Goal: Information Seeking & Learning: Understand process/instructions

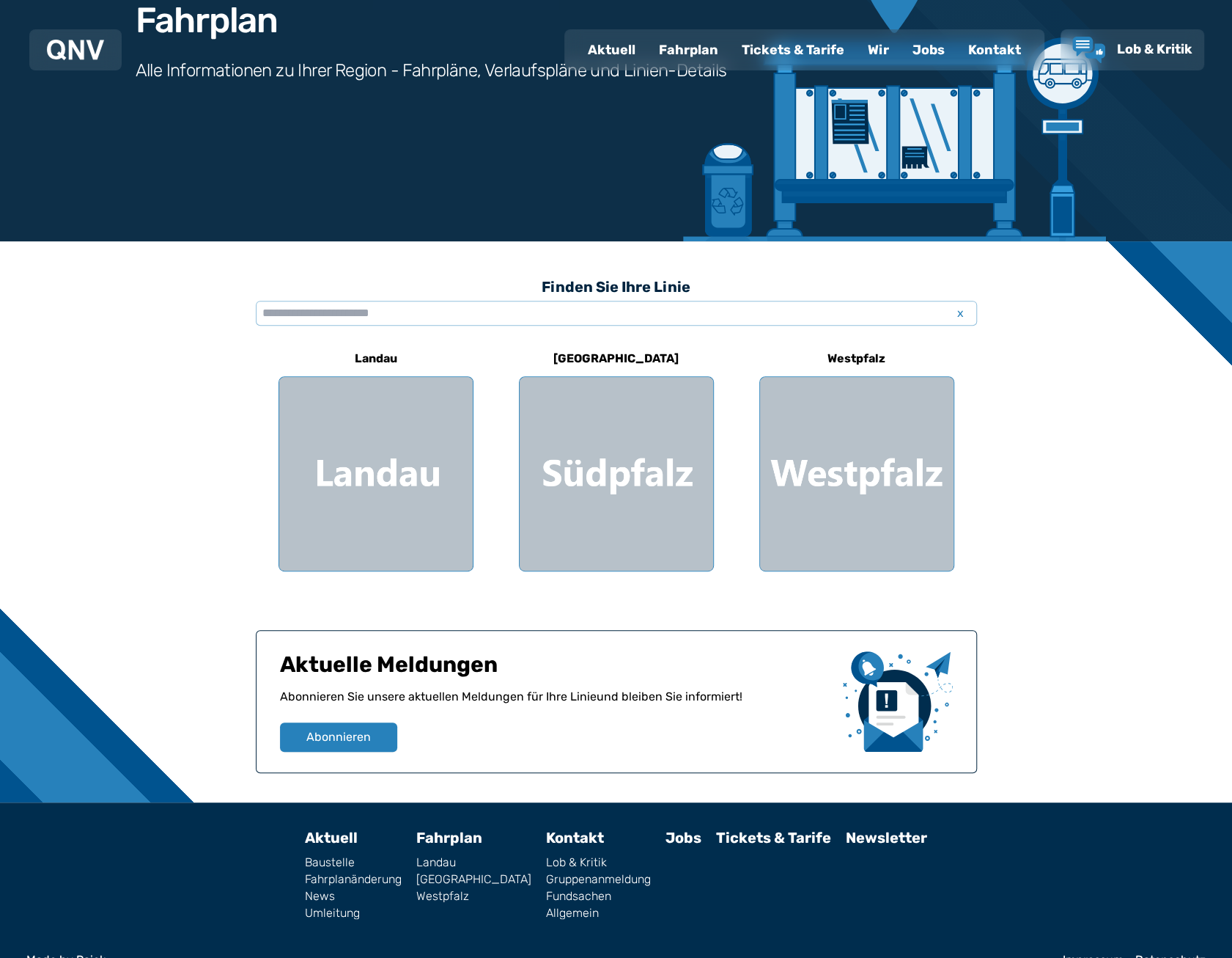
scroll to position [206, 0]
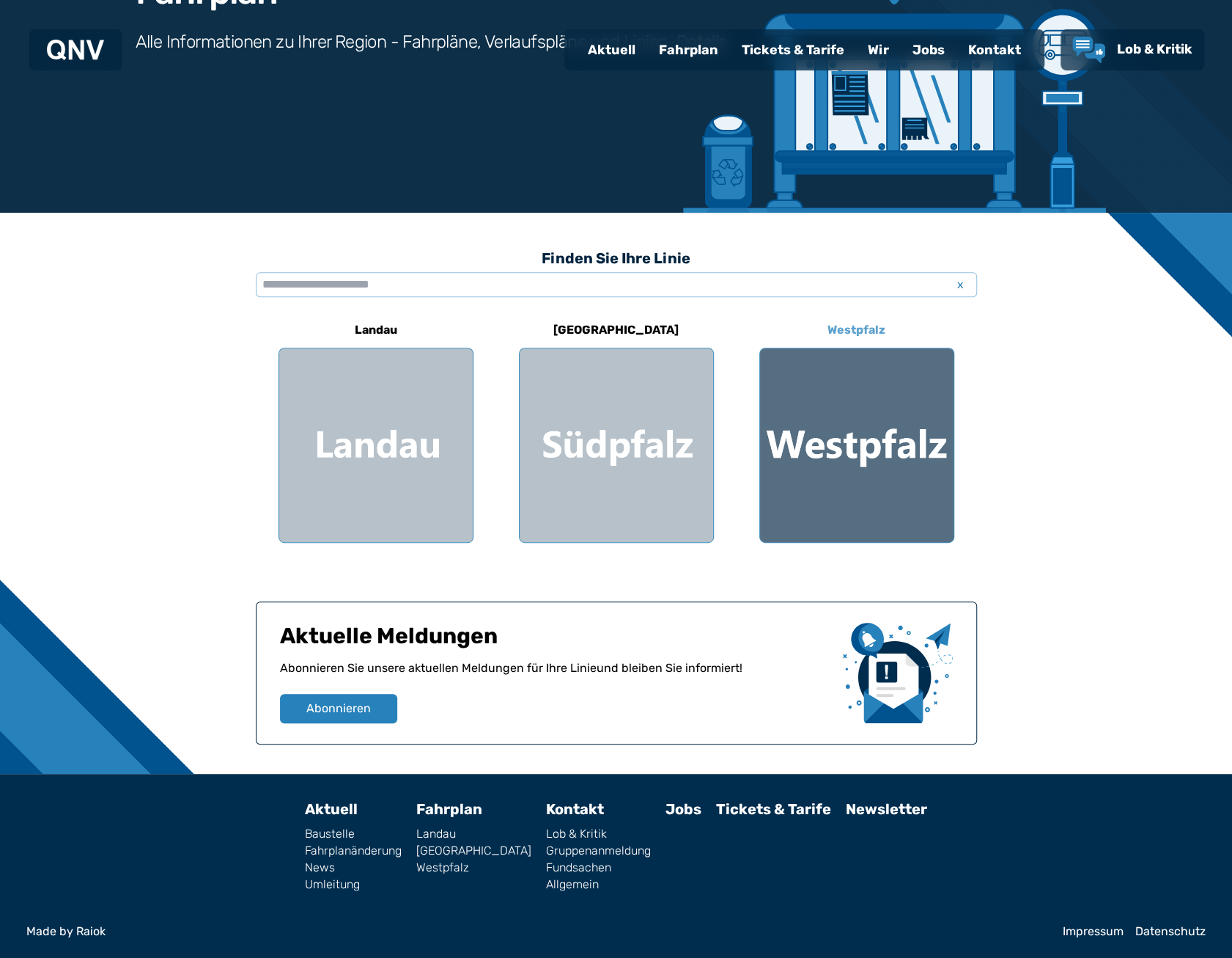
click at [848, 402] on div at bounding box center [856, 445] width 193 height 193
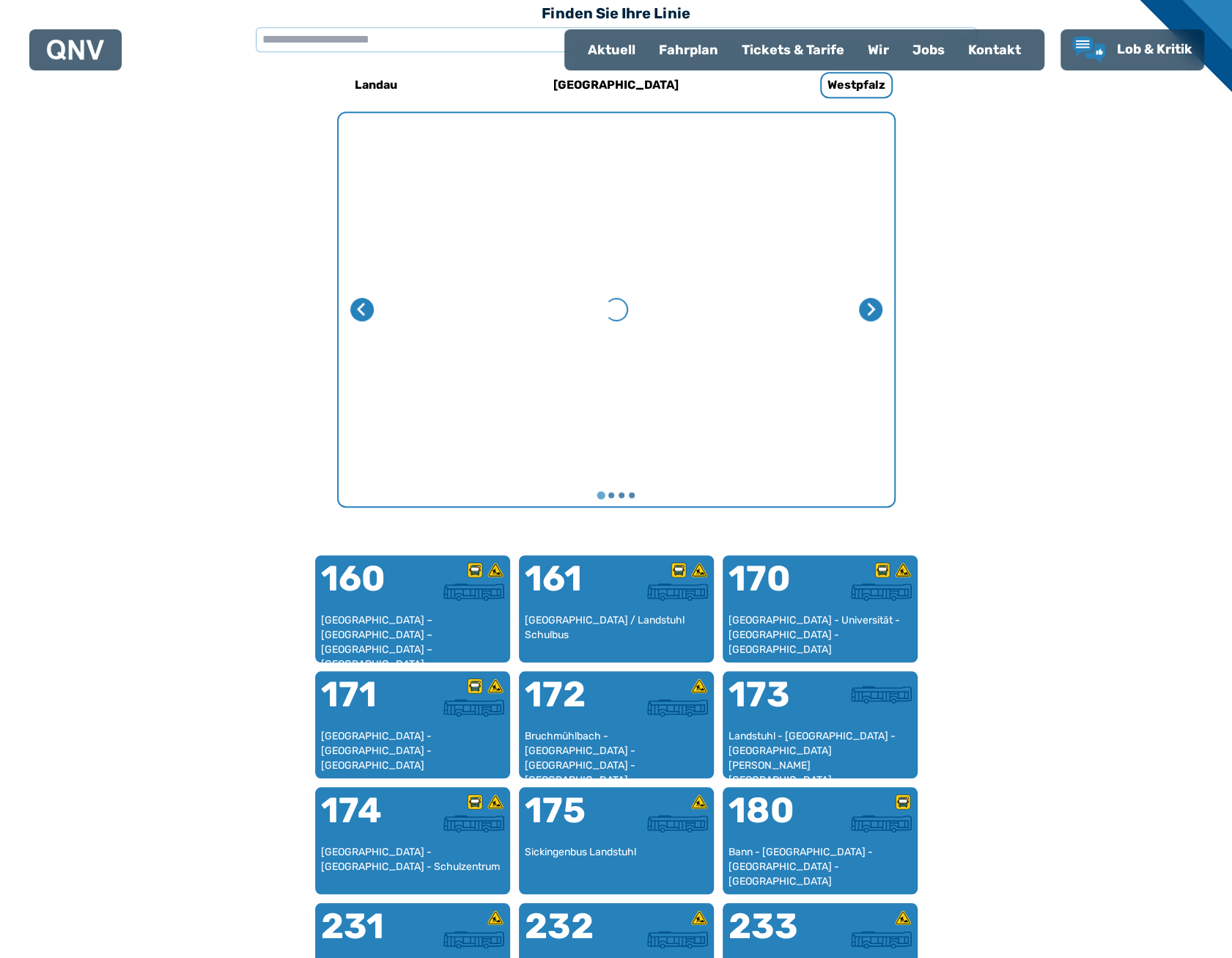
scroll to position [451, 0]
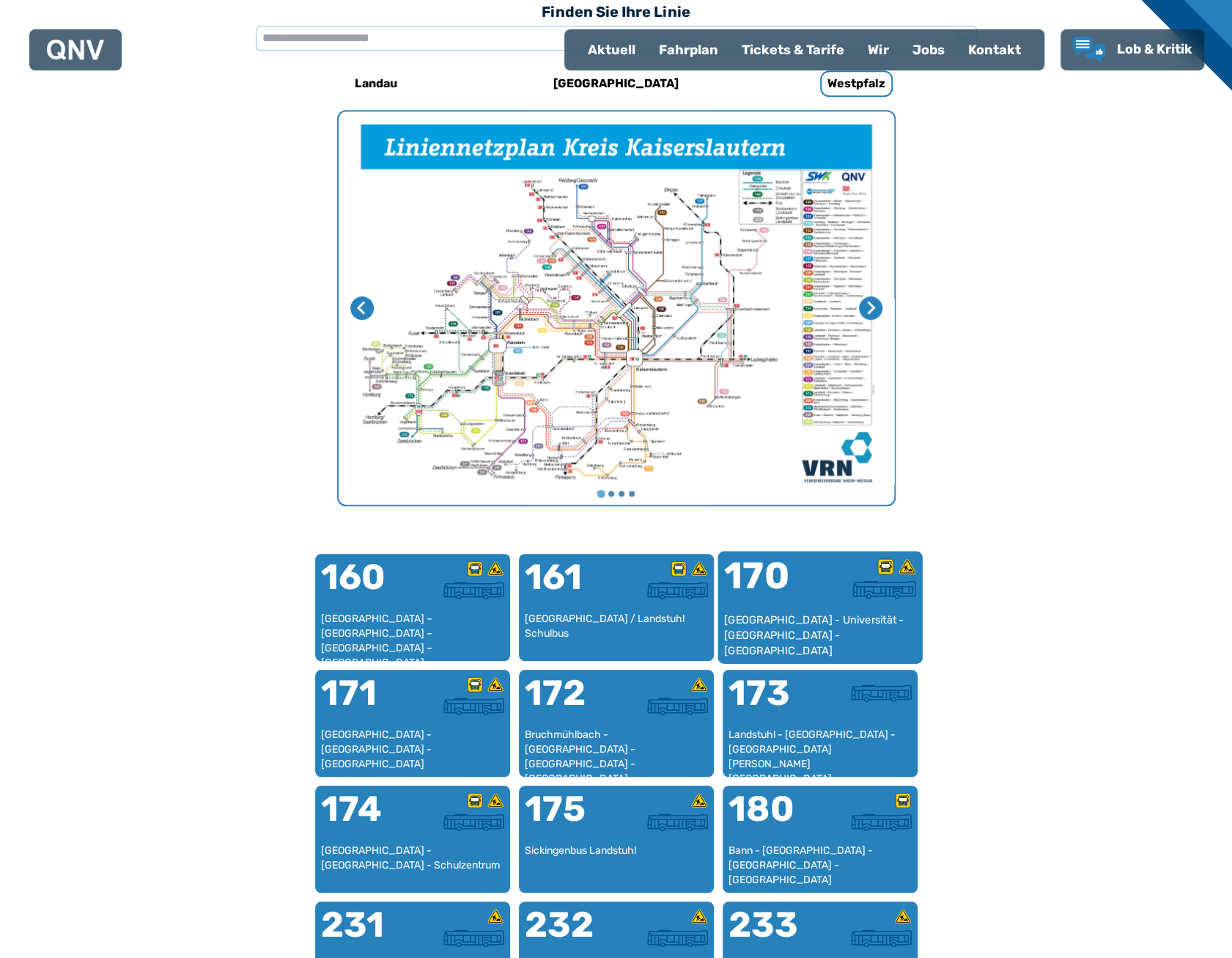
click at [772, 619] on div "[GEOGRAPHIC_DATA] - Universität - [GEOGRAPHIC_DATA] - [GEOGRAPHIC_DATA]" at bounding box center [820, 634] width 193 height 45
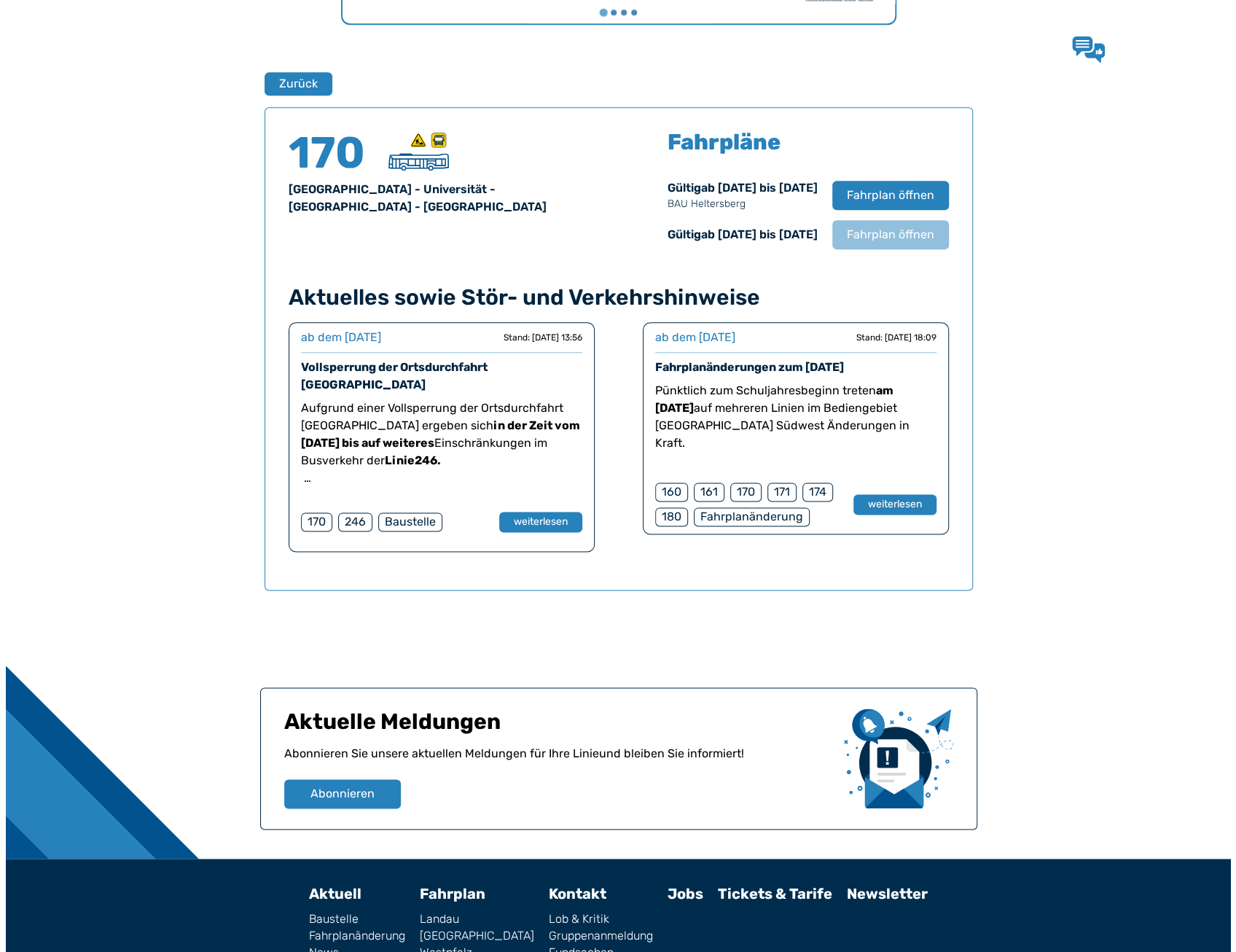
scroll to position [961, 0]
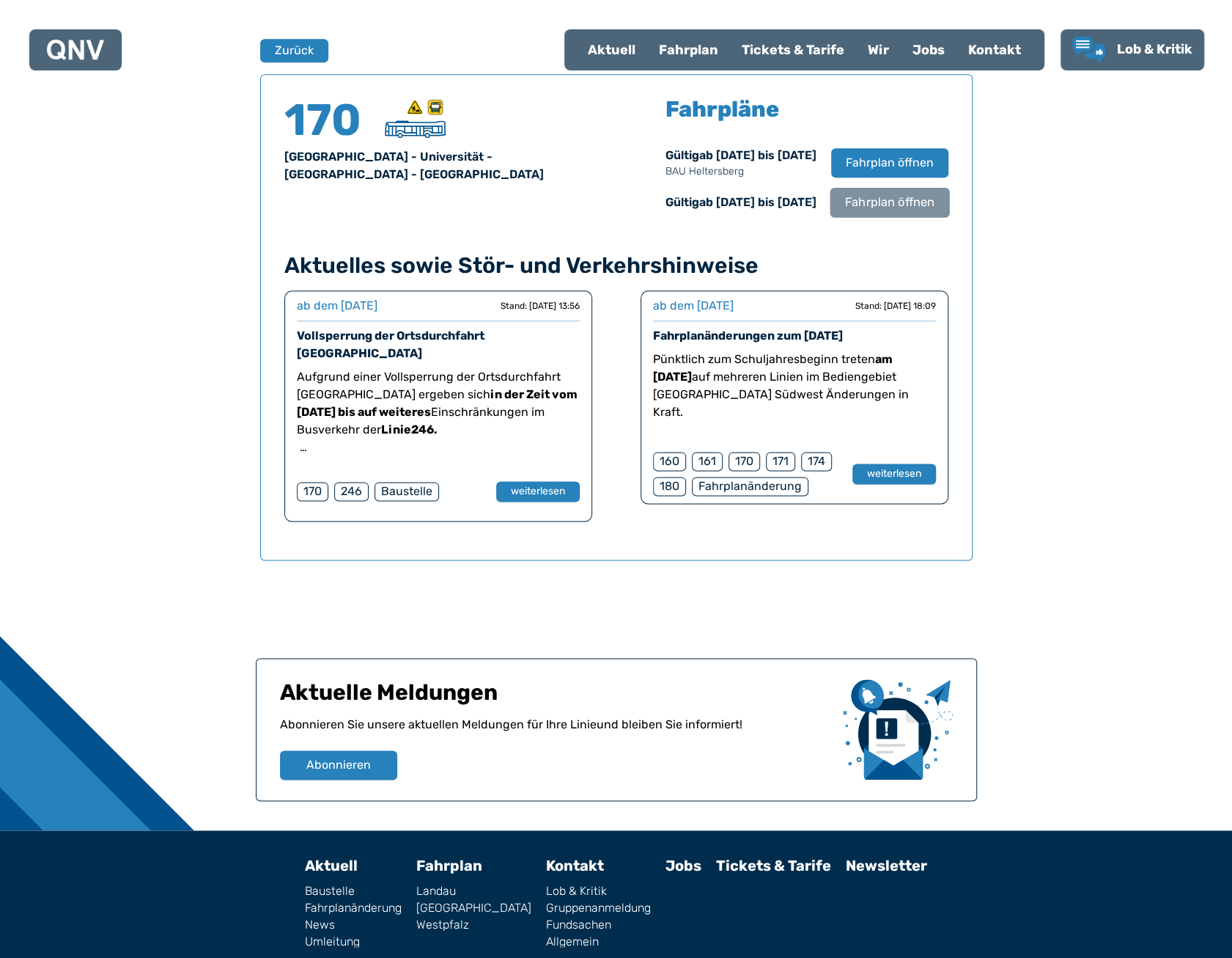
click at [896, 196] on span "Fahrplan öffnen" at bounding box center [890, 202] width 90 height 17
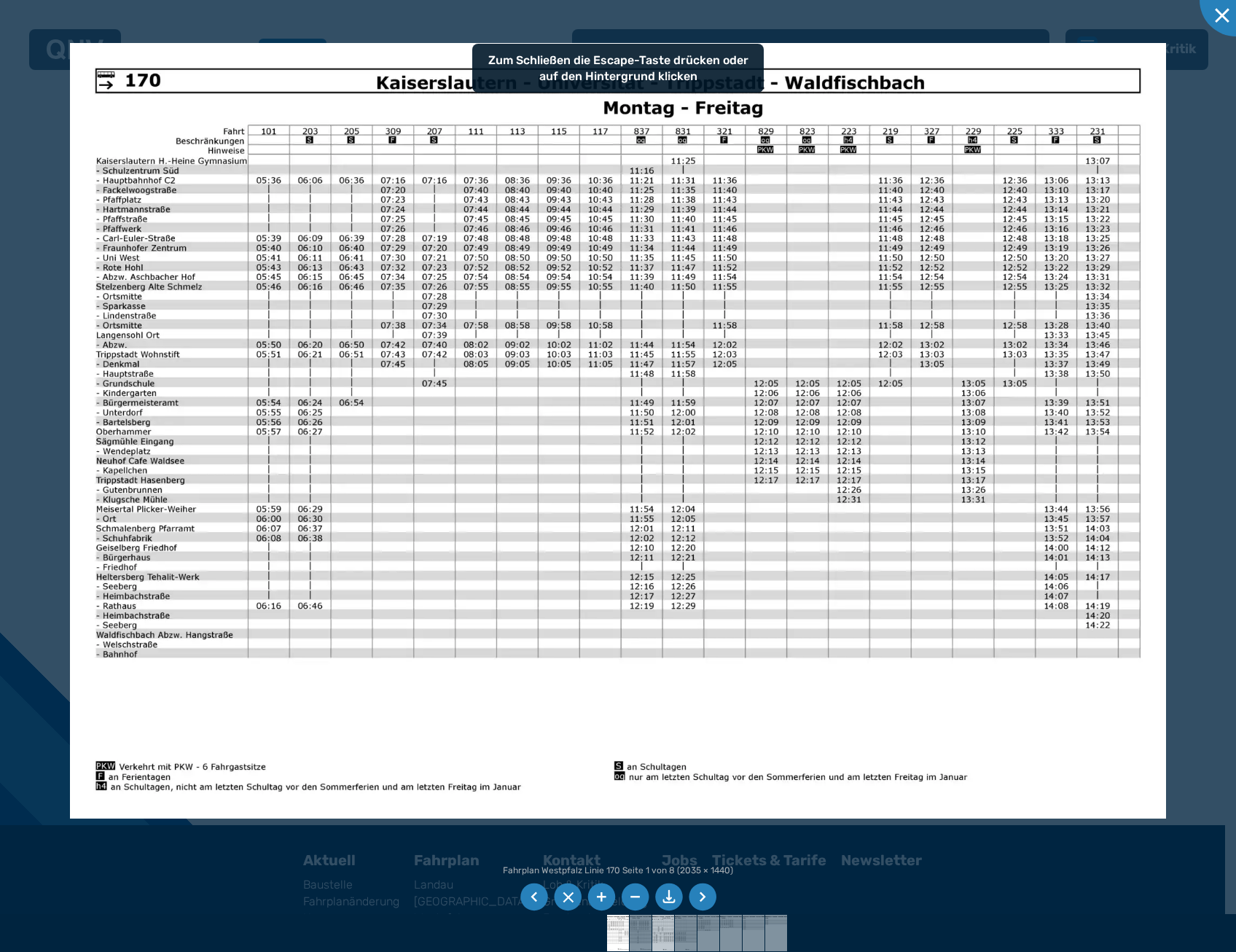
click at [663, 940] on img at bounding box center [663, 933] width 51 height 36
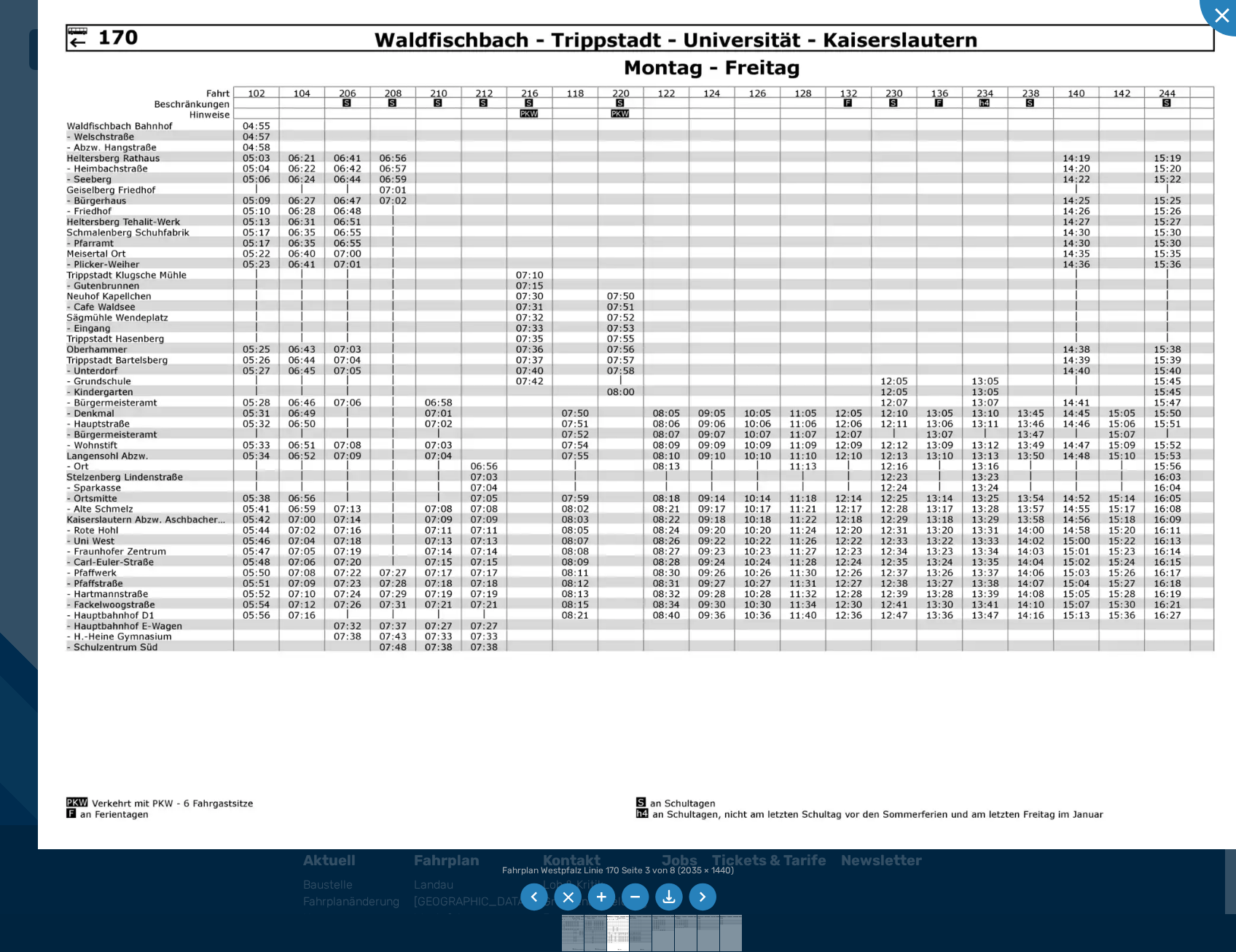
click at [854, 217] on img at bounding box center [640, 422] width 1206 height 852
